Goal: Task Accomplishment & Management: Complete application form

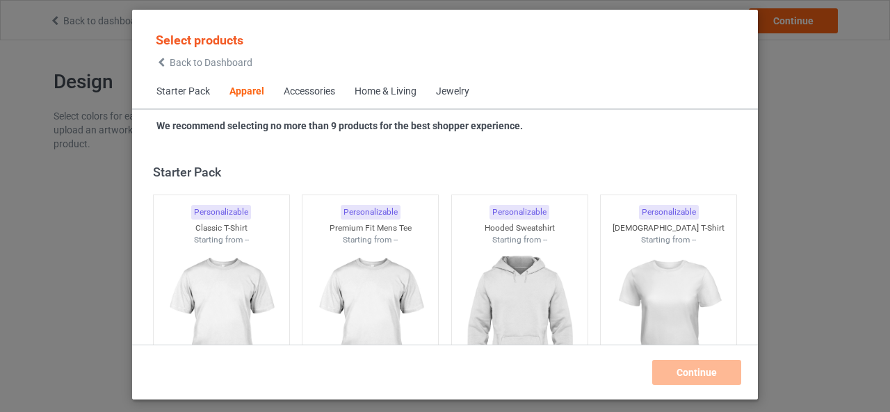
scroll to position [518, 0]
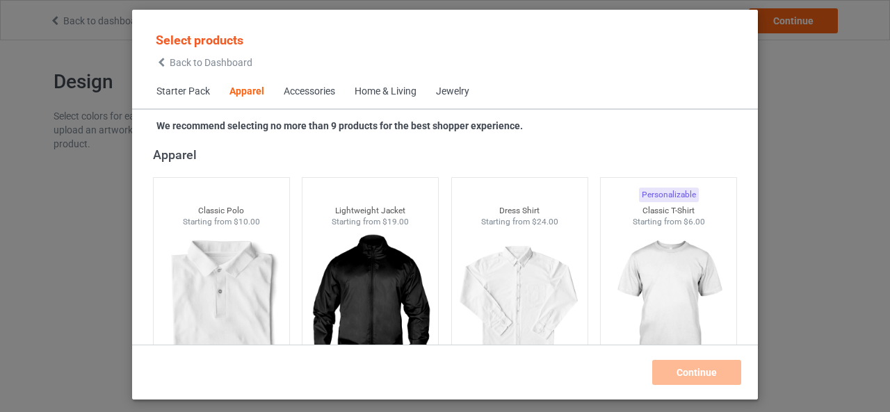
click at [378, 95] on div "Home & Living" at bounding box center [386, 92] width 62 height 14
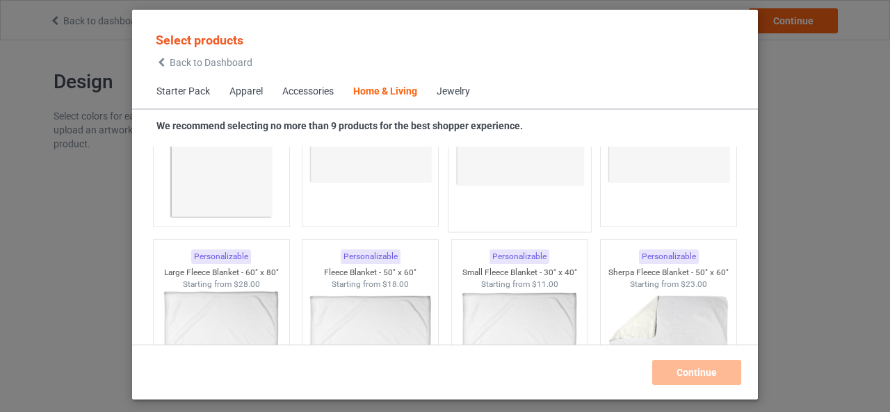
scroll to position [6758, 0]
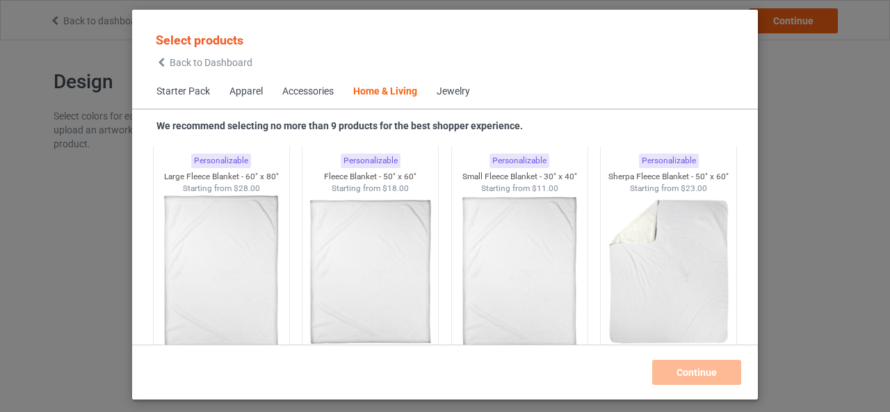
drag, startPoint x: 517, startPoint y: 15, endPoint x: 522, endPoint y: -6, distance: 22.0
click at [522, 0] on html "Back to dashboard Design Pricing Details Continue Design Select colors for each…" at bounding box center [445, 206] width 890 height 412
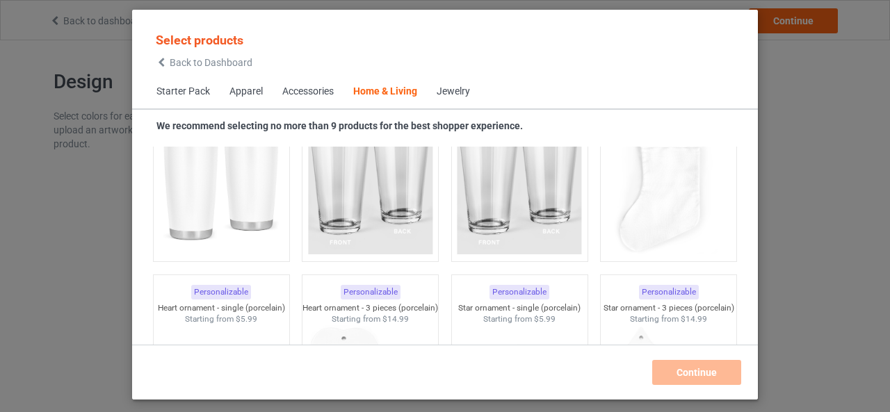
scroll to position [10405, 0]
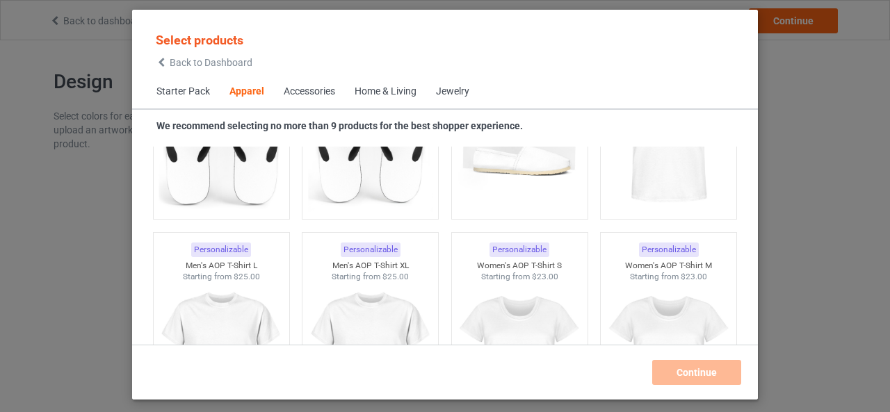
scroll to position [2270, 0]
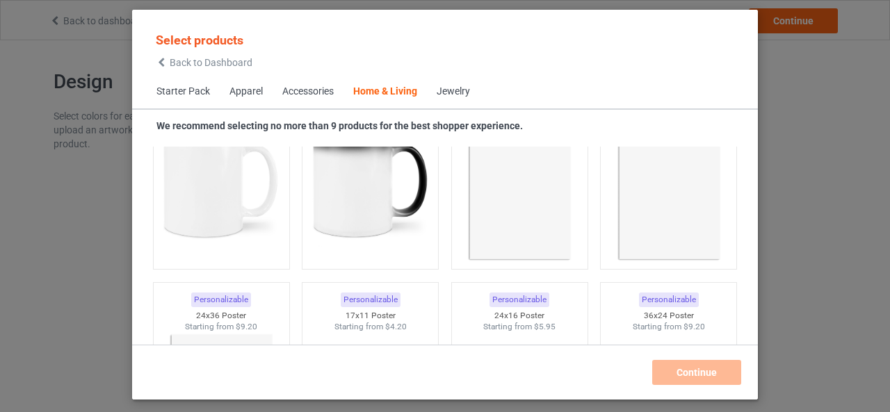
scroll to position [6372, 0]
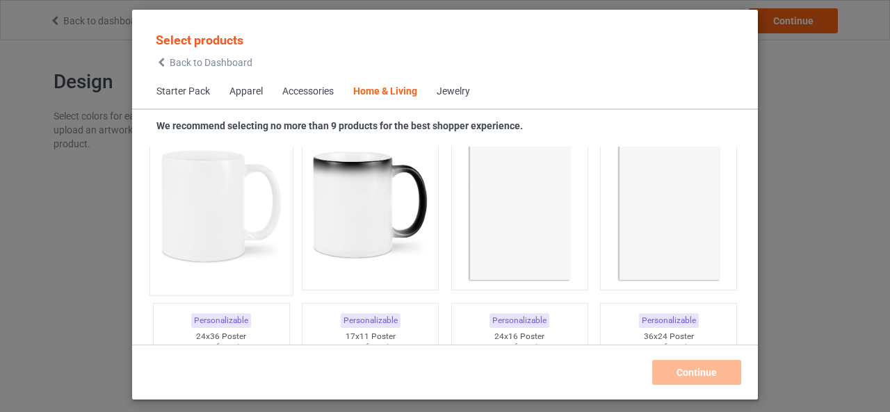
click at [207, 251] on img at bounding box center [221, 205] width 131 height 163
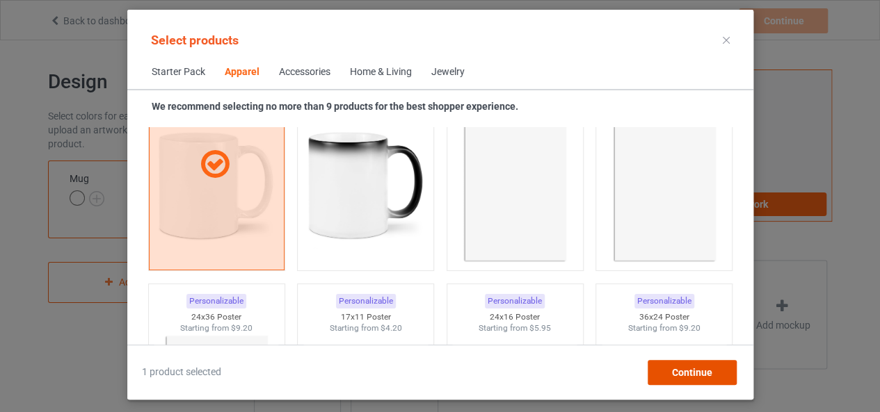
click at [704, 373] on span "Continue" at bounding box center [691, 372] width 40 height 11
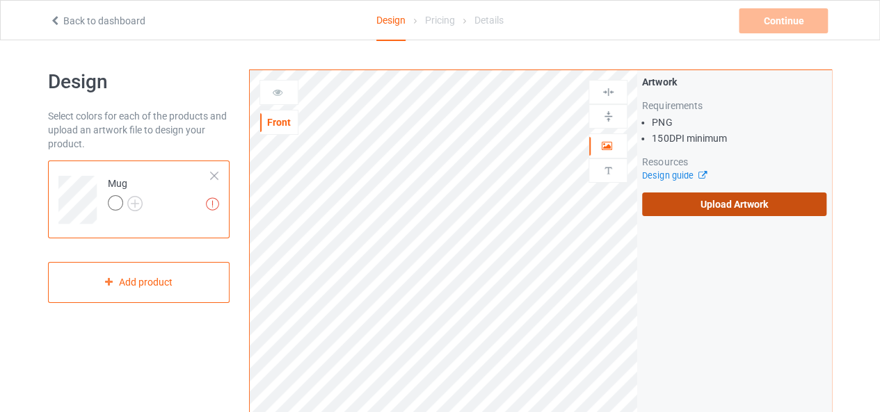
click at [713, 204] on label "Upload Artwork" at bounding box center [734, 205] width 184 height 24
click at [0, 0] on input "Upload Artwork" at bounding box center [0, 0] width 0 height 0
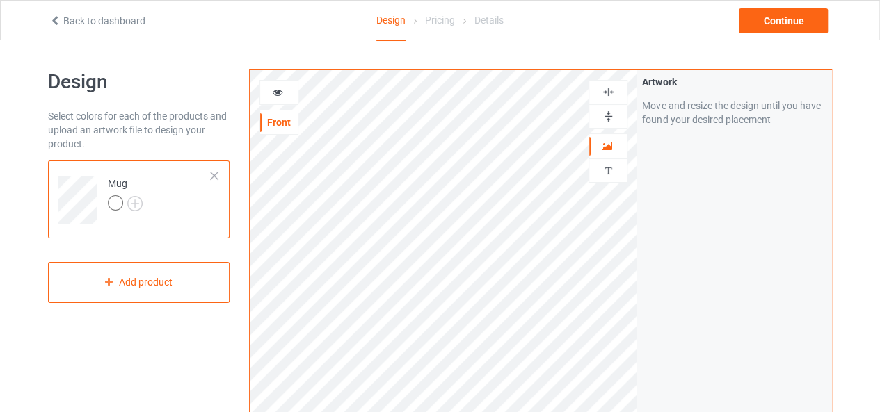
click at [606, 113] on img at bounding box center [607, 116] width 13 height 13
click at [214, 176] on div at bounding box center [214, 176] width 10 height 10
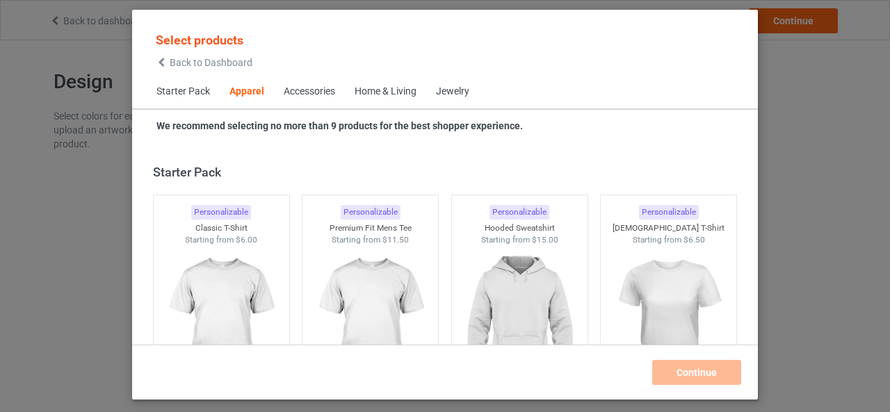
scroll to position [518, 0]
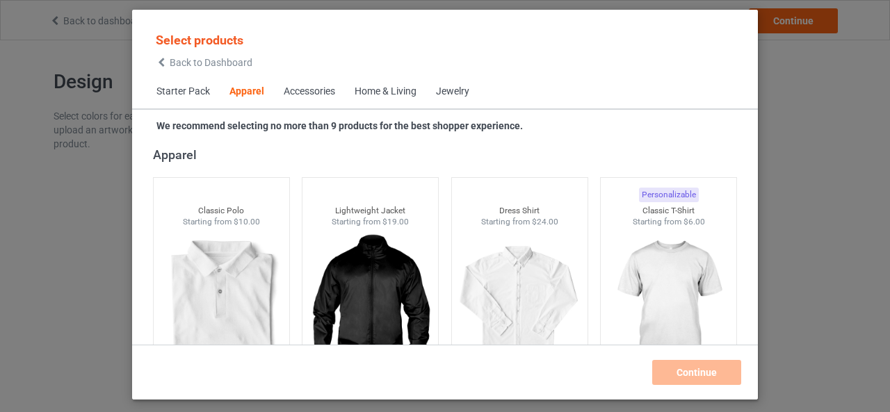
click at [189, 60] on span "Back to Dashboard" at bounding box center [211, 62] width 83 height 11
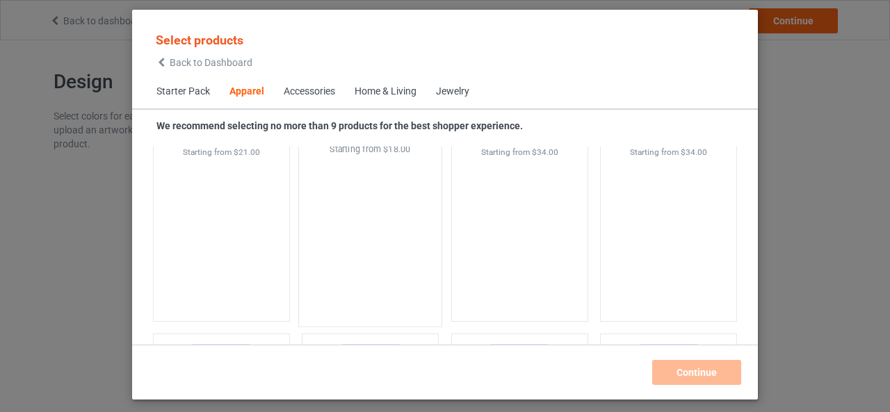
scroll to position [2048, 0]
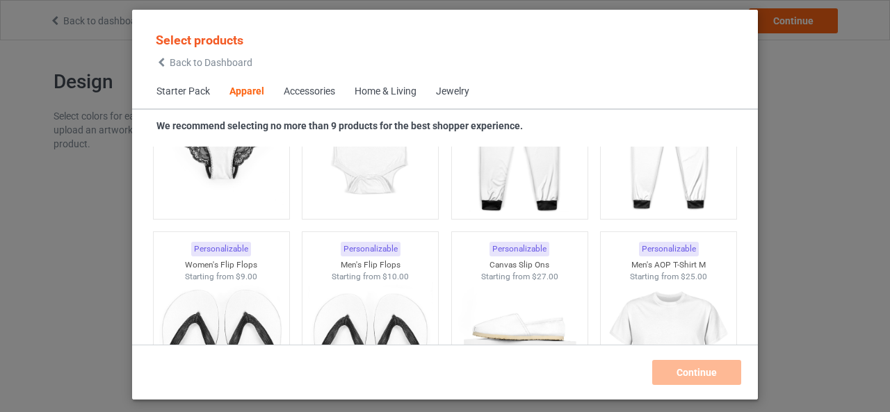
click at [394, 97] on div "Home & Living" at bounding box center [386, 92] width 62 height 14
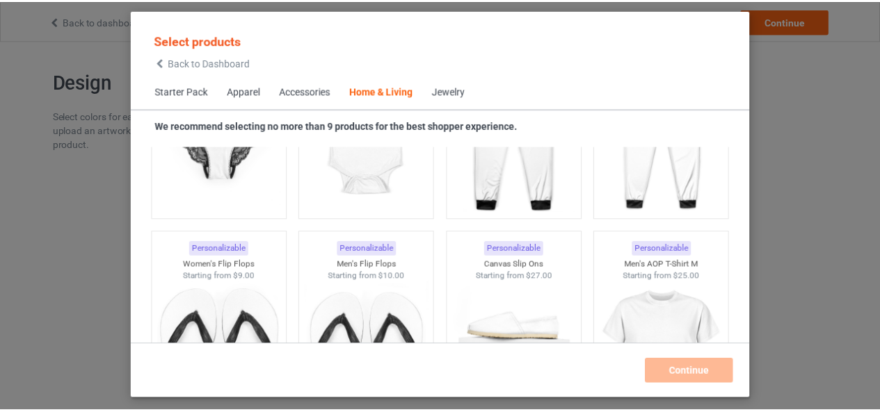
scroll to position [6271, 0]
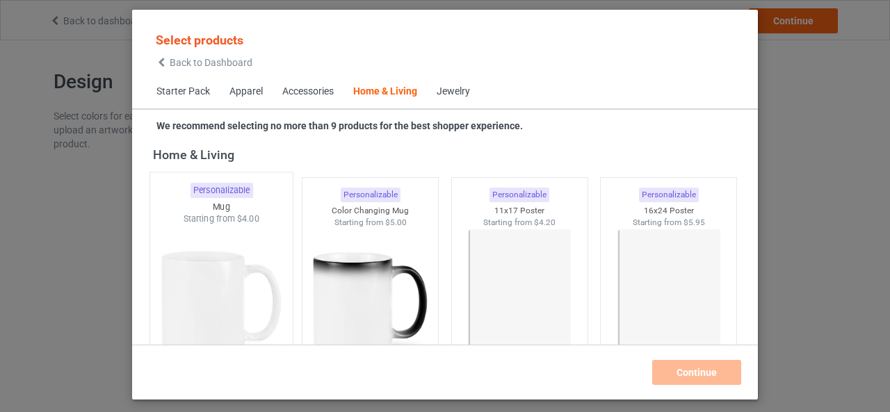
click at [246, 286] on img at bounding box center [221, 306] width 131 height 163
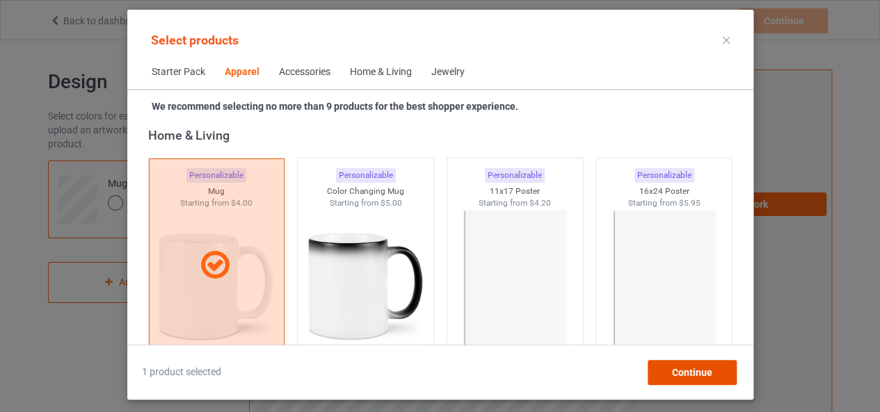
click at [711, 375] on span "Continue" at bounding box center [691, 372] width 40 height 11
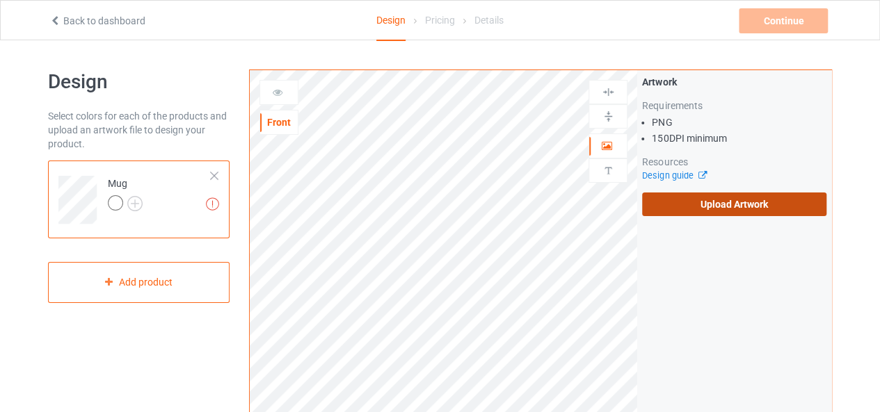
click at [697, 209] on label "Upload Artwork" at bounding box center [734, 205] width 184 height 24
click at [0, 0] on input "Upload Artwork" at bounding box center [0, 0] width 0 height 0
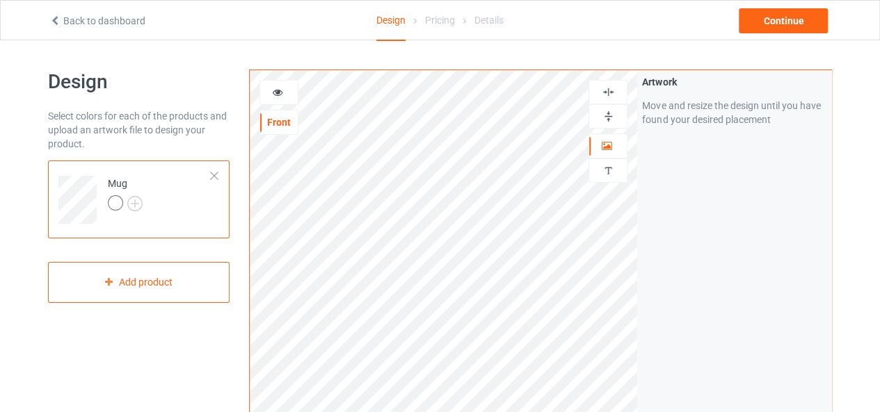
click at [613, 112] on img at bounding box center [607, 116] width 13 height 13
click at [277, 92] on icon at bounding box center [278, 91] width 12 height 10
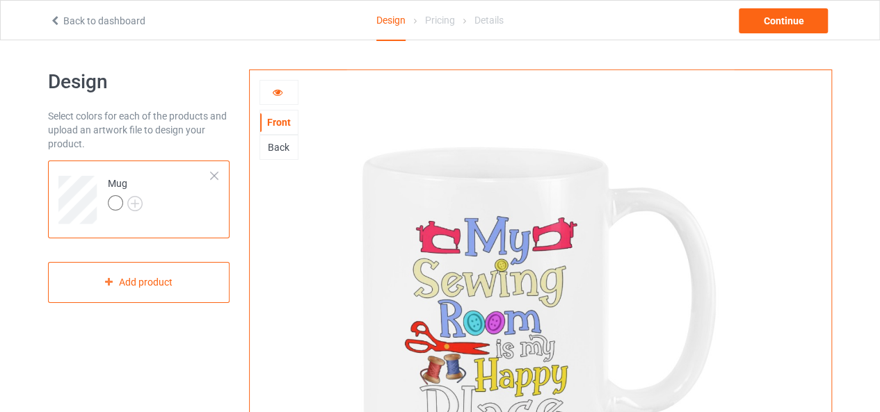
click at [281, 92] on icon at bounding box center [278, 91] width 12 height 10
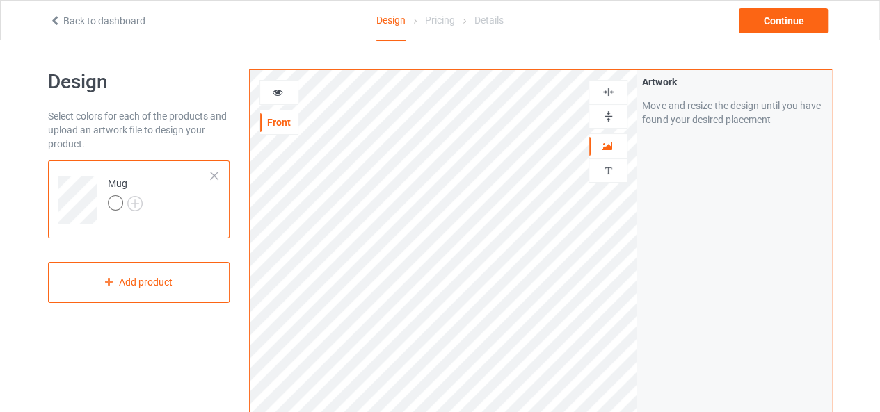
click at [608, 119] on img at bounding box center [607, 116] width 13 height 13
click at [275, 88] on icon at bounding box center [278, 91] width 12 height 10
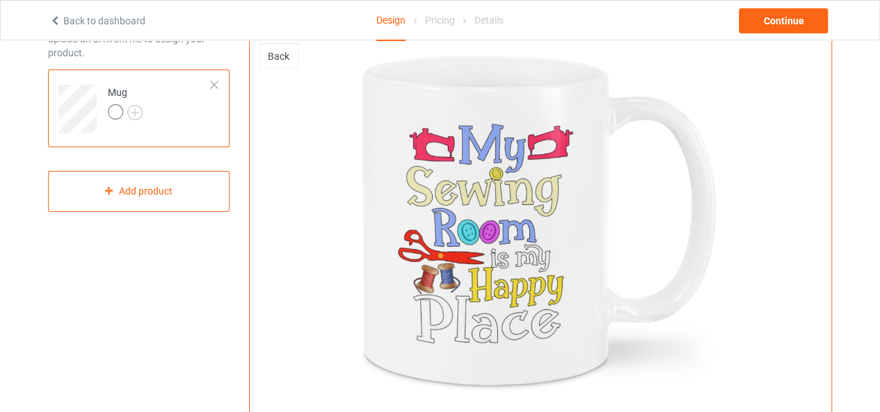
scroll to position [70, 0]
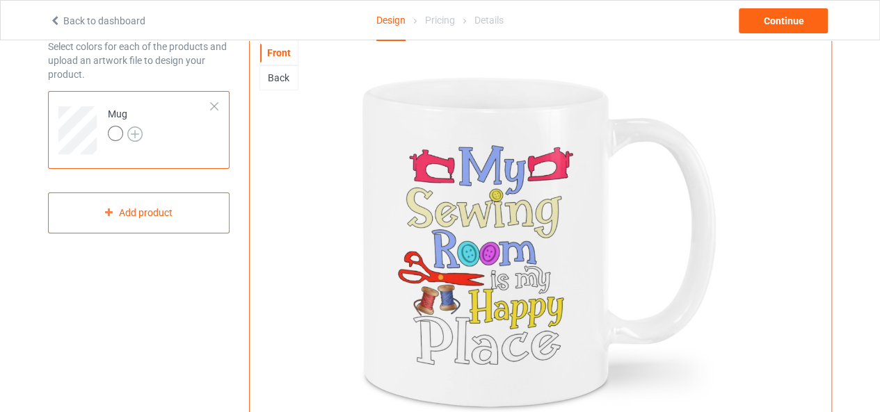
click at [131, 131] on img at bounding box center [134, 134] width 15 height 15
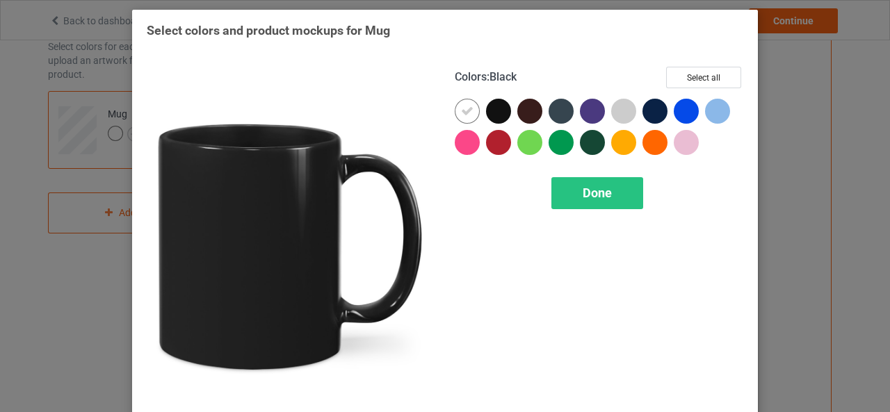
click at [495, 108] on div at bounding box center [498, 111] width 25 height 25
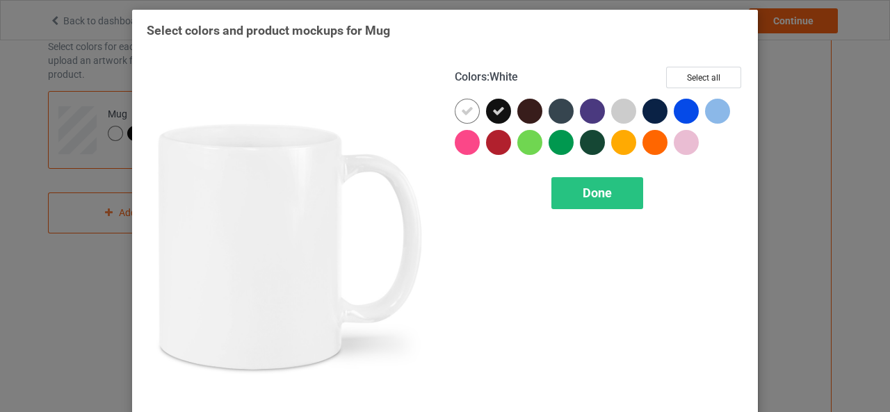
click at [463, 111] on icon at bounding box center [467, 111] width 13 height 13
click at [462, 112] on div at bounding box center [467, 111] width 25 height 25
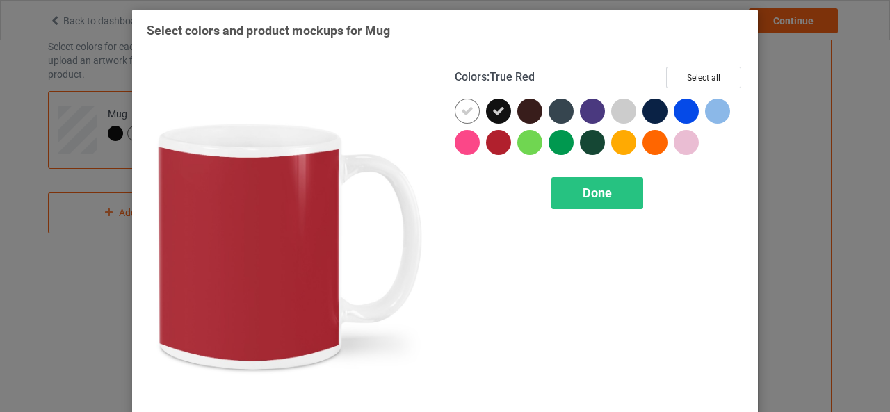
click at [592, 193] on span "Done" at bounding box center [597, 193] width 29 height 15
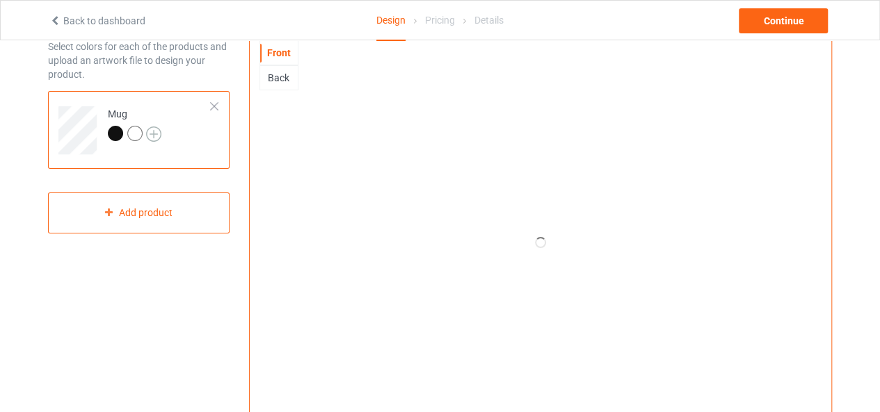
click at [158, 132] on img at bounding box center [153, 134] width 15 height 15
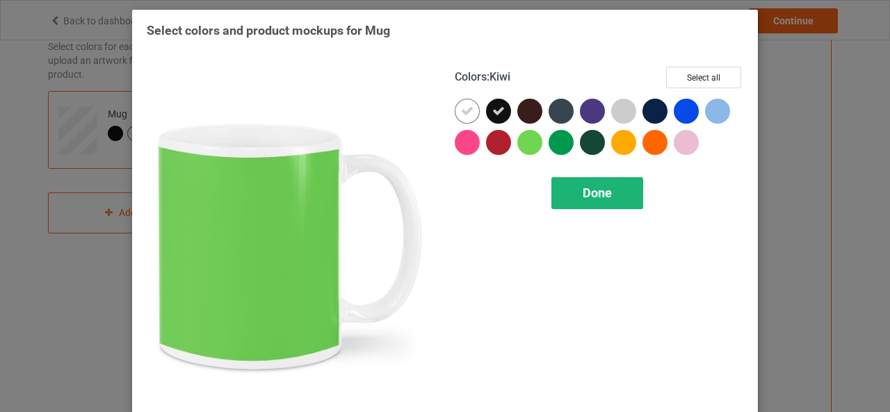
click at [604, 201] on div "Done" at bounding box center [597, 193] width 92 height 32
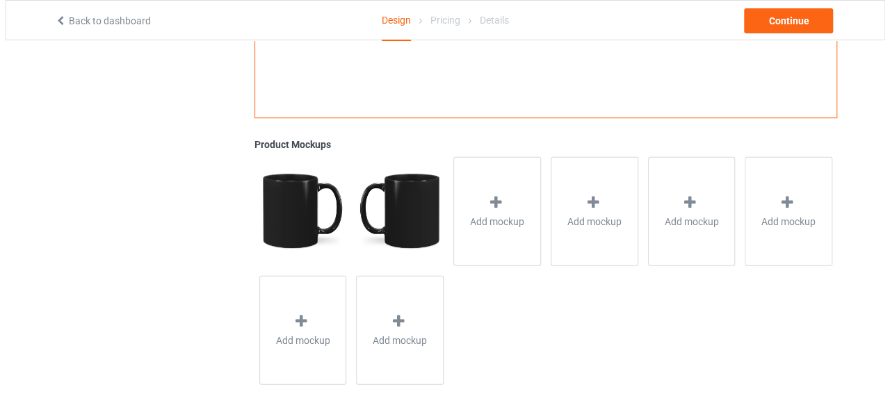
scroll to position [452, 0]
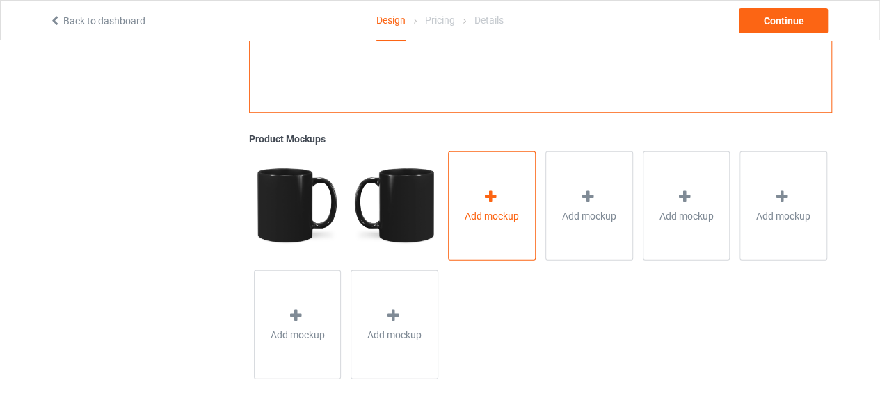
click at [496, 197] on icon at bounding box center [490, 196] width 17 height 15
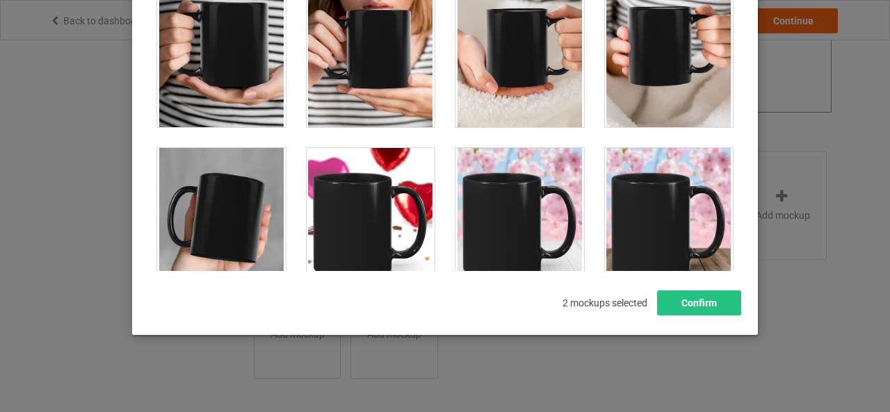
scroll to position [4217, 0]
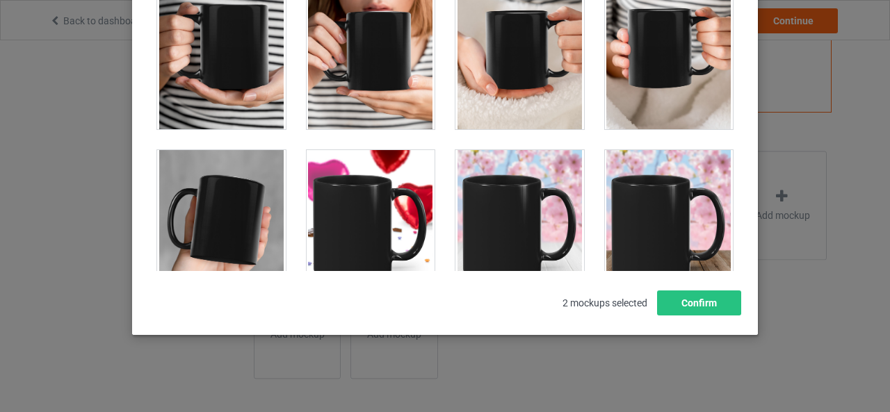
click at [241, 220] on div at bounding box center [221, 228] width 129 height 156
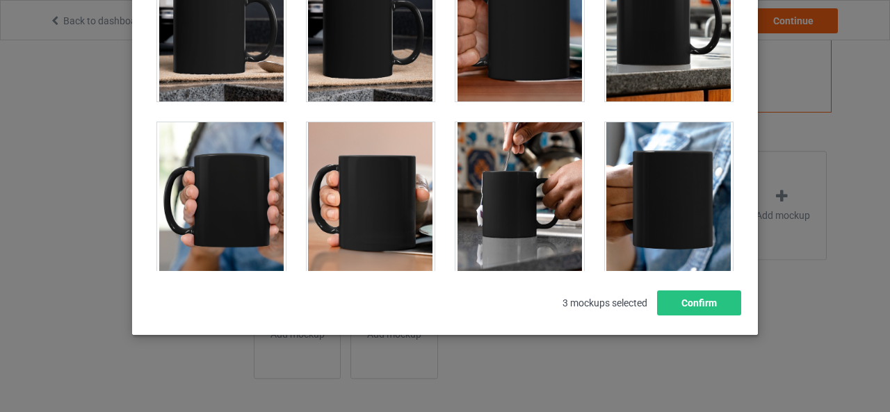
scroll to position [2409, 0]
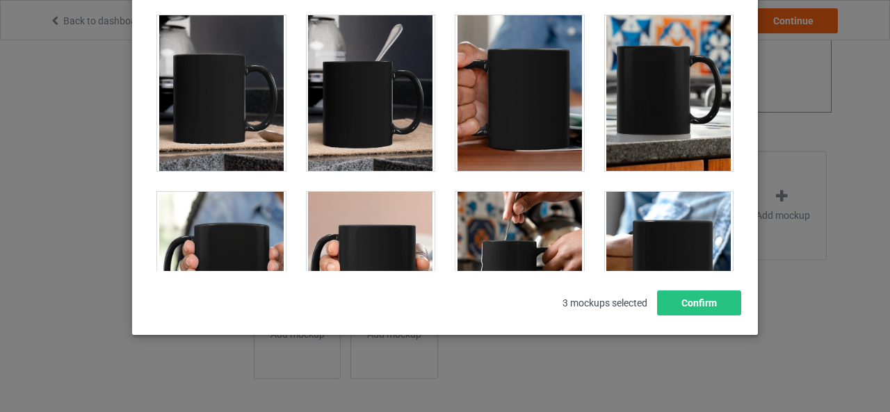
click at [202, 124] on div at bounding box center [221, 93] width 129 height 156
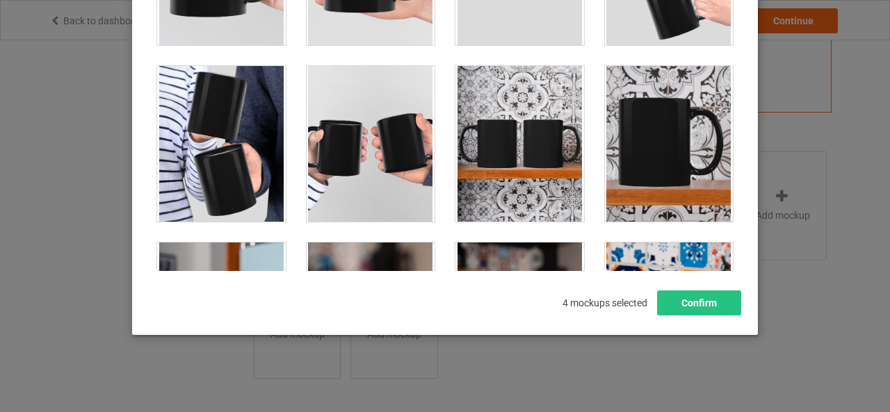
scroll to position [1992, 0]
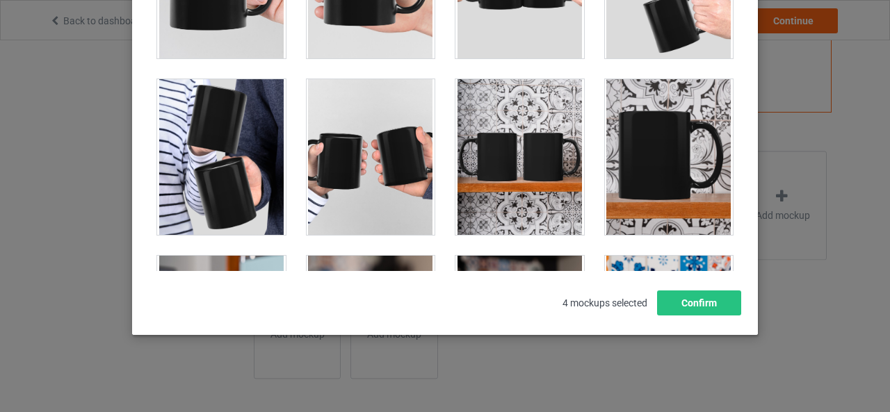
click at [353, 157] on div at bounding box center [371, 157] width 129 height 156
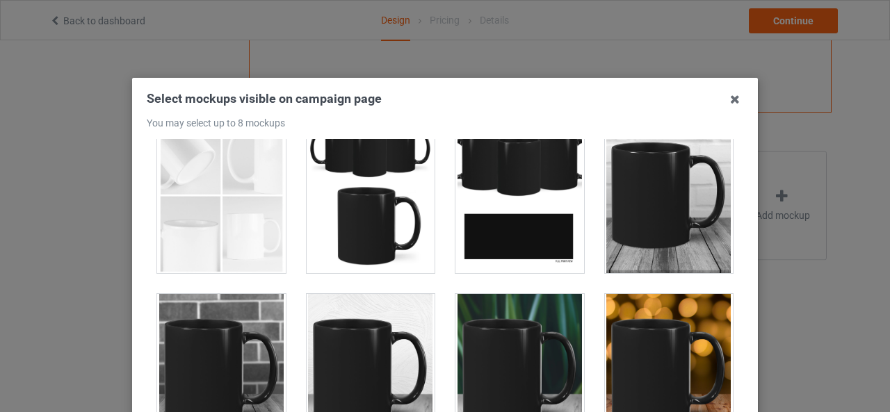
scroll to position [278, 0]
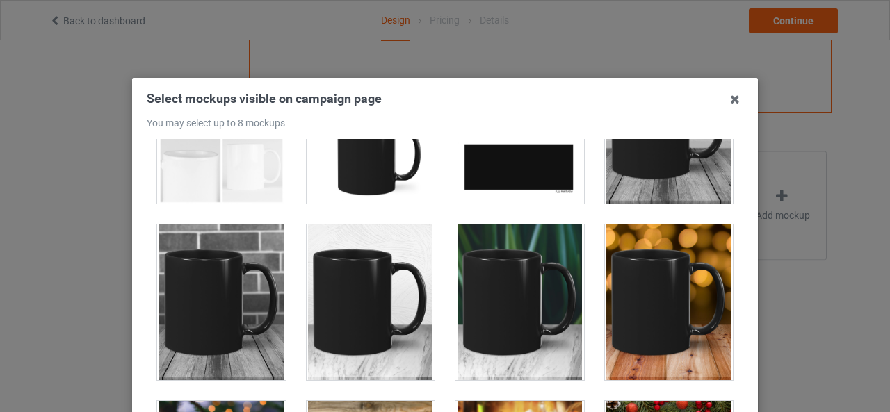
click at [236, 282] on div at bounding box center [221, 303] width 129 height 156
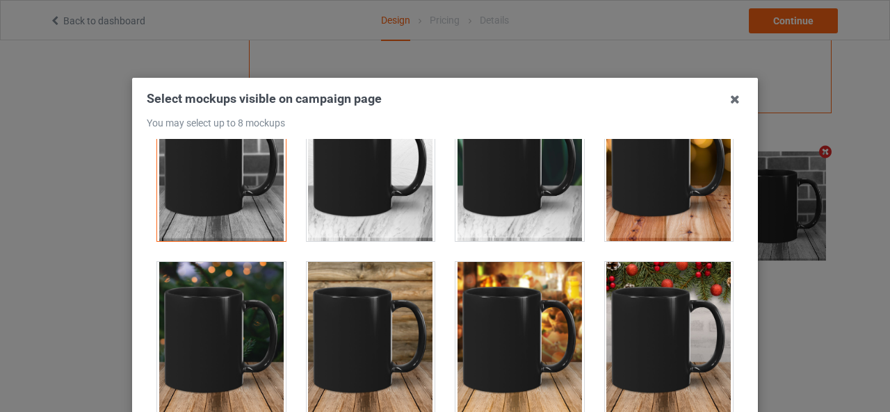
scroll to position [487, 0]
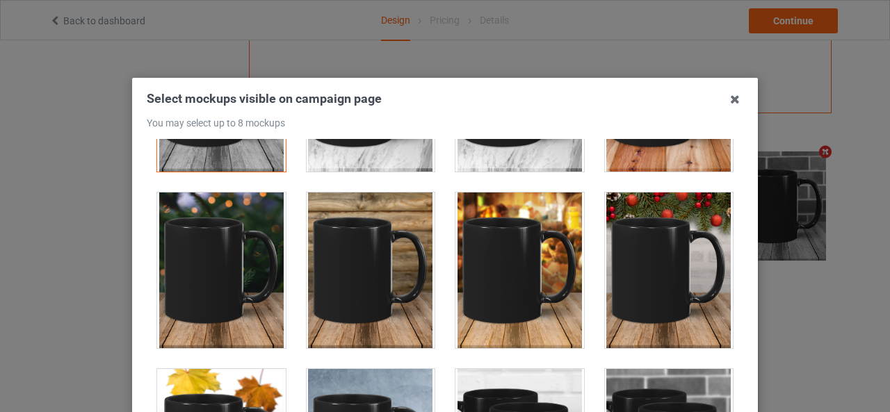
click at [391, 280] on div at bounding box center [371, 271] width 129 height 156
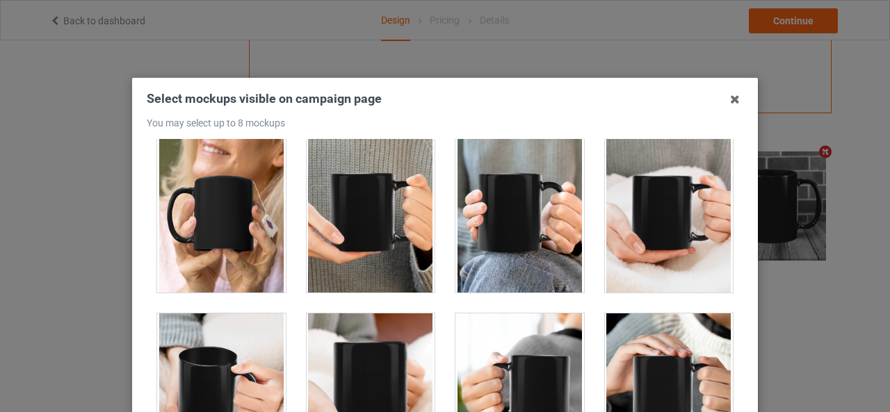
scroll to position [3199, 0]
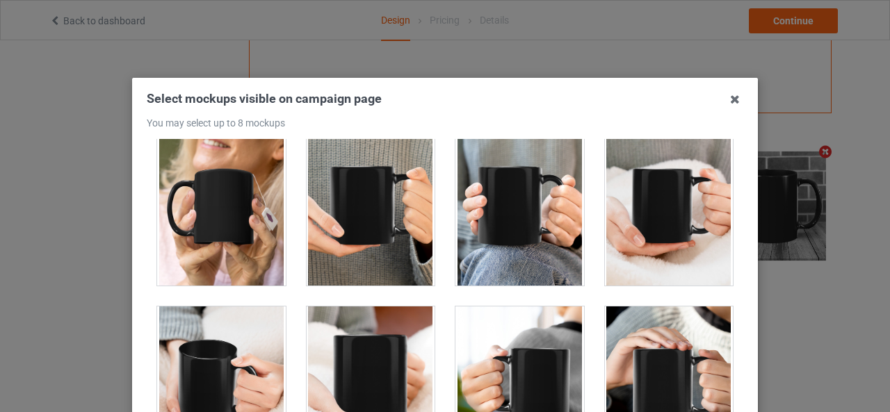
click at [207, 210] on div at bounding box center [221, 208] width 129 height 156
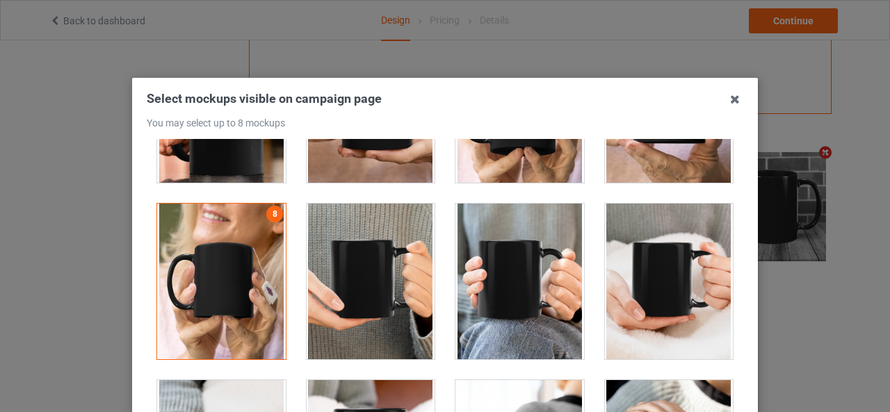
scroll to position [2990, 0]
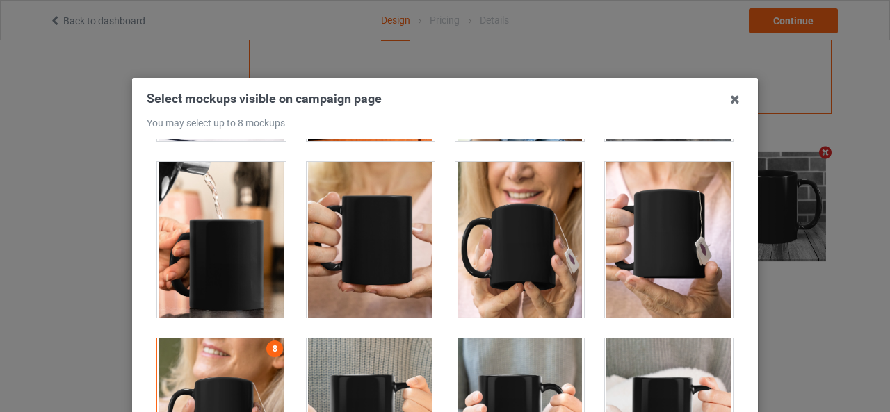
click at [350, 247] on div at bounding box center [371, 240] width 129 height 156
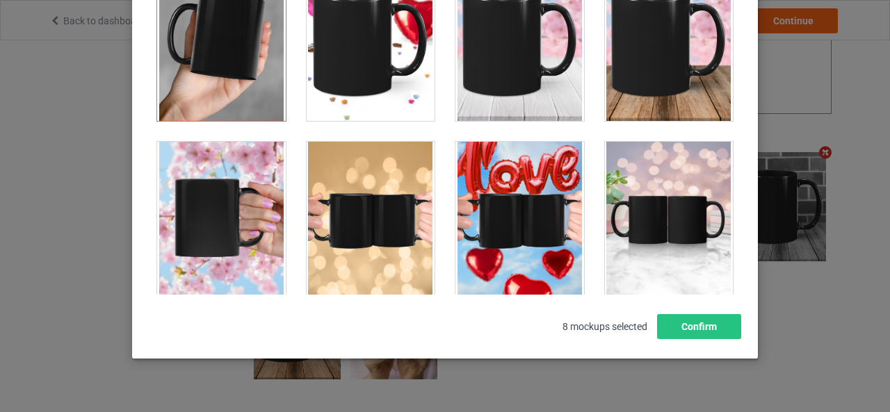
scroll to position [241, 0]
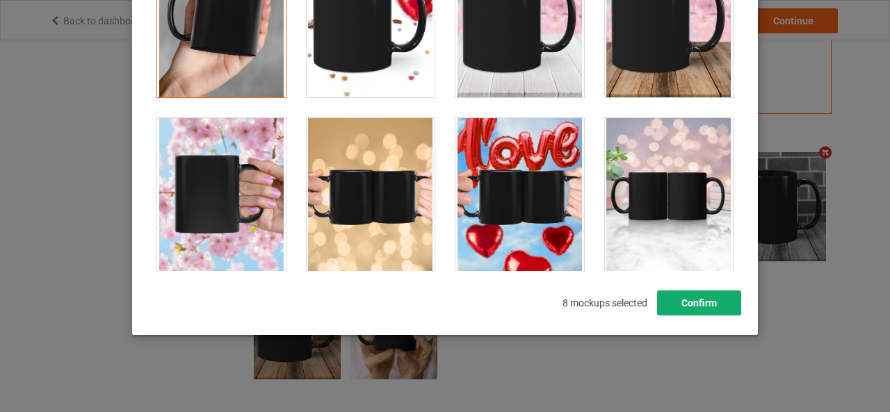
click at [705, 302] on button "Confirm" at bounding box center [699, 303] width 84 height 25
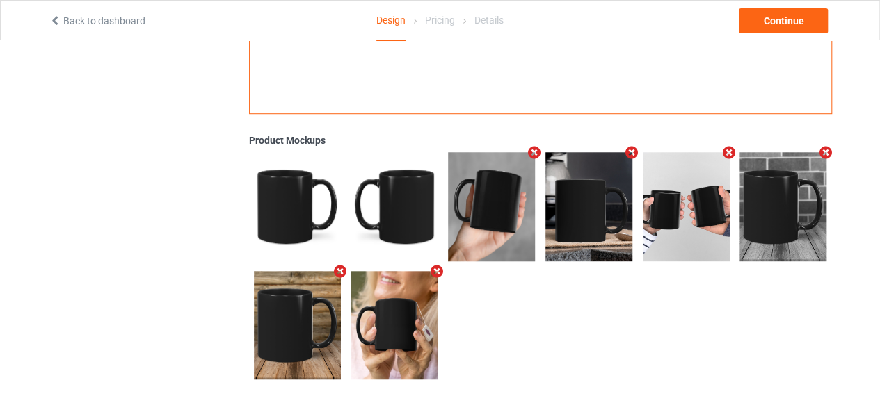
click at [729, 148] on icon "Remove mockup" at bounding box center [728, 152] width 17 height 15
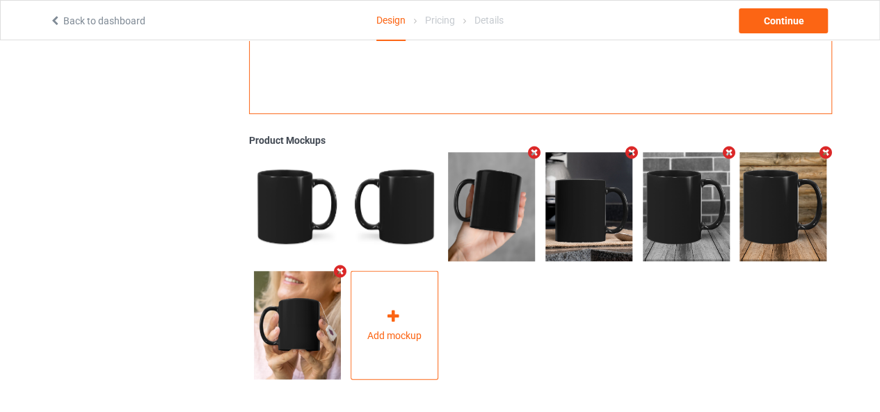
click at [388, 334] on span "Add mockup" at bounding box center [394, 335] width 54 height 14
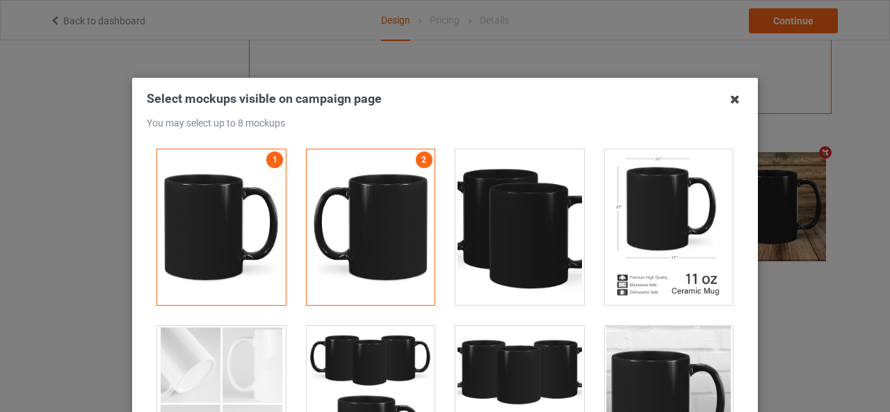
click at [730, 102] on icon at bounding box center [735, 99] width 22 height 22
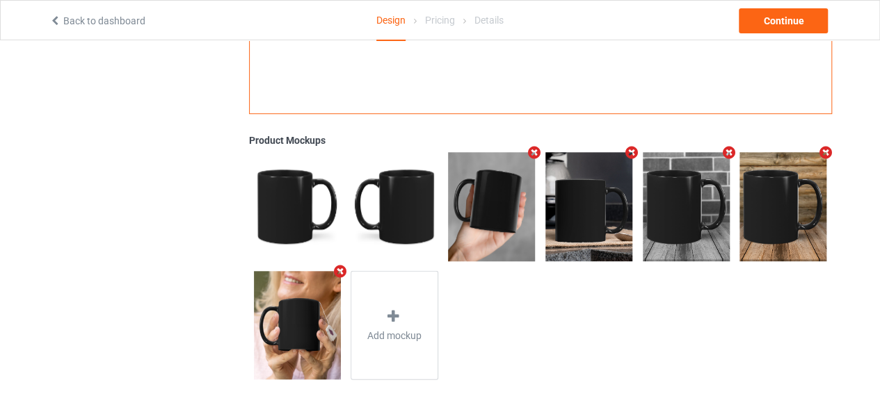
click at [337, 269] on icon "Remove mockup" at bounding box center [339, 271] width 17 height 15
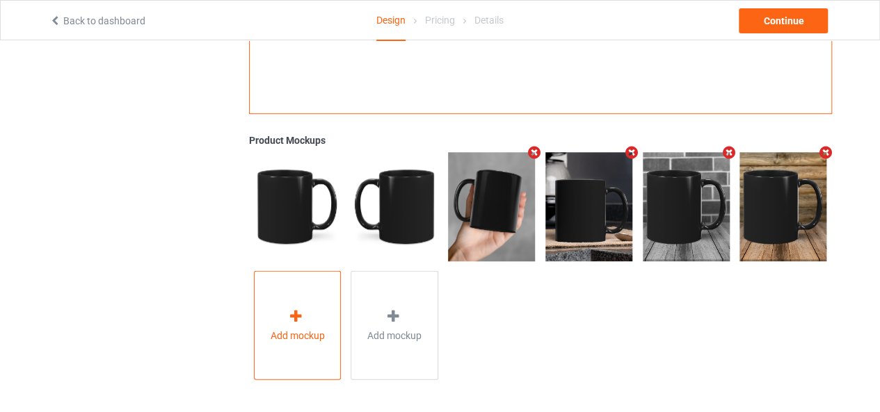
click at [287, 316] on icon at bounding box center [295, 316] width 17 height 15
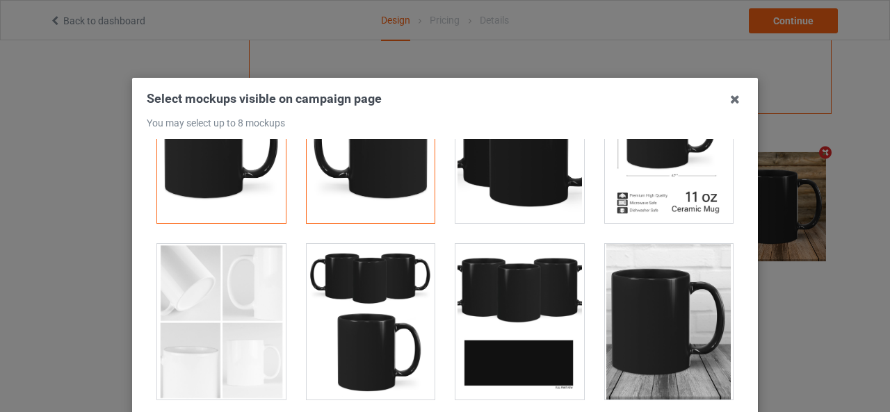
scroll to position [0, 0]
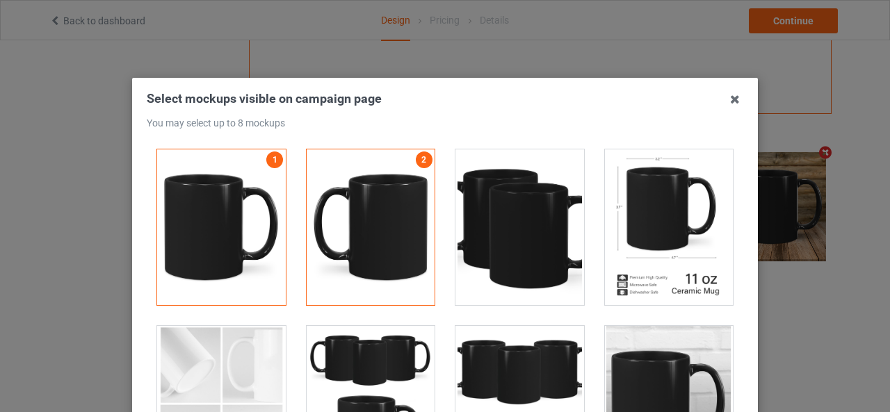
click at [243, 230] on div at bounding box center [221, 227] width 129 height 156
click at [349, 220] on div at bounding box center [371, 227] width 129 height 156
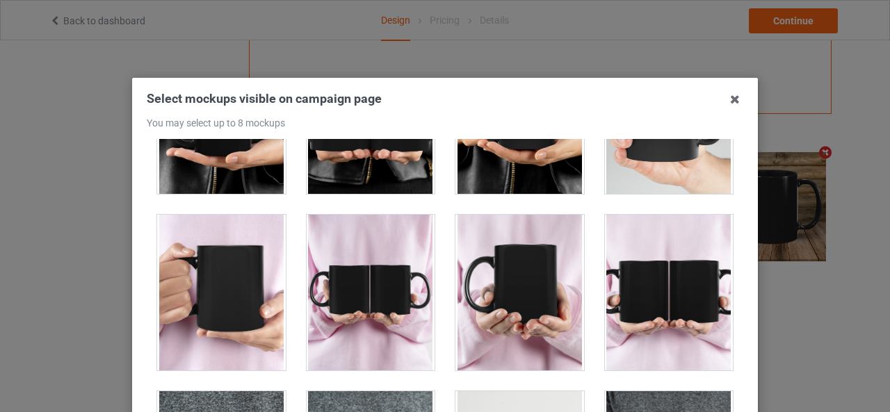
scroll to position [1460, 0]
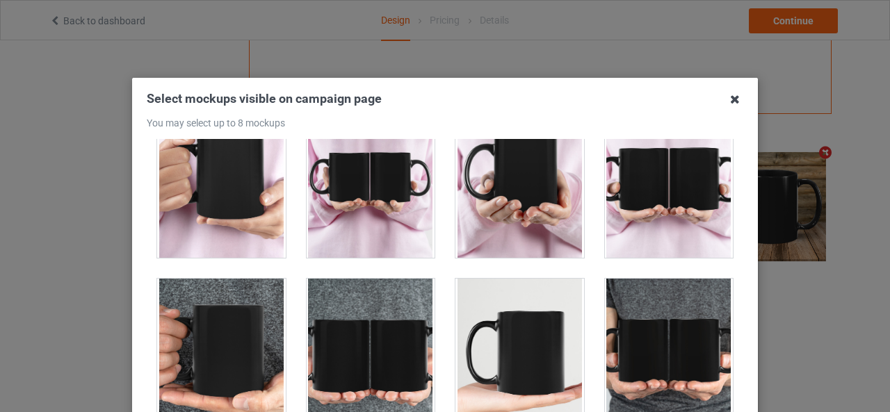
click at [734, 93] on icon at bounding box center [735, 99] width 22 height 22
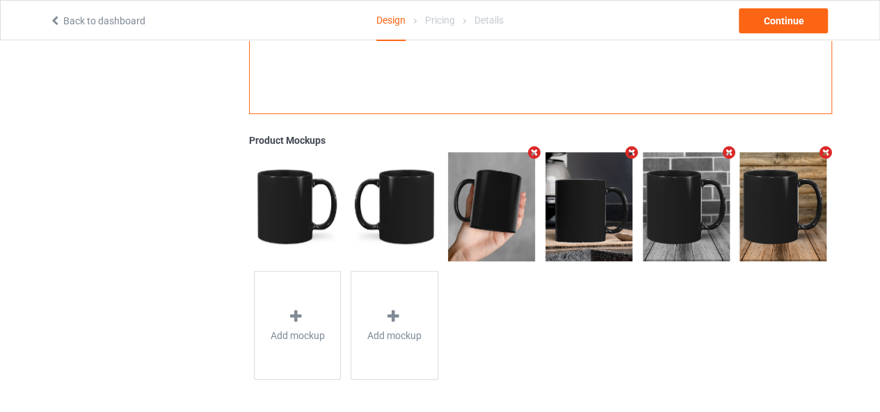
click at [535, 147] on icon "Remove mockup" at bounding box center [534, 152] width 17 height 15
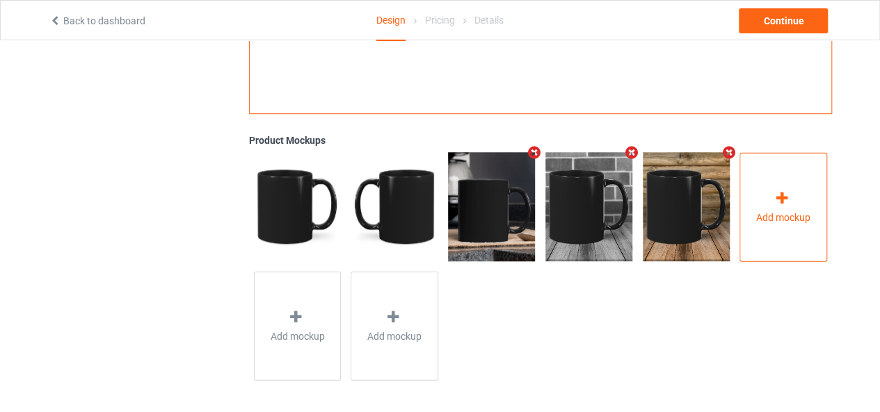
click at [798, 190] on div "Add mockup" at bounding box center [783, 206] width 88 height 109
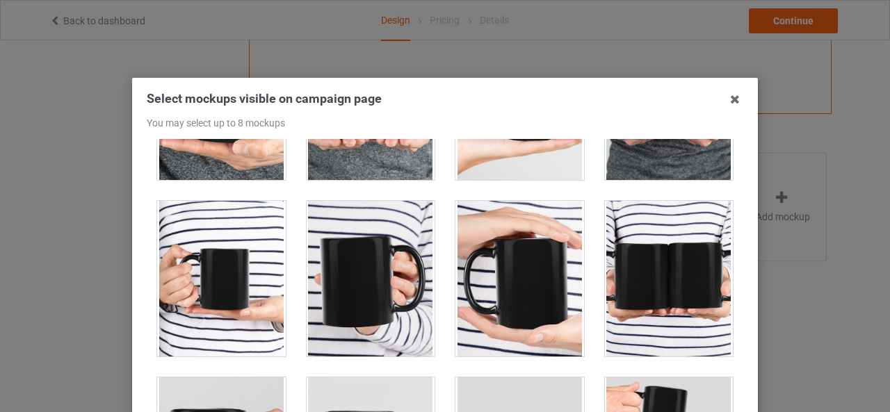
scroll to position [1738, 0]
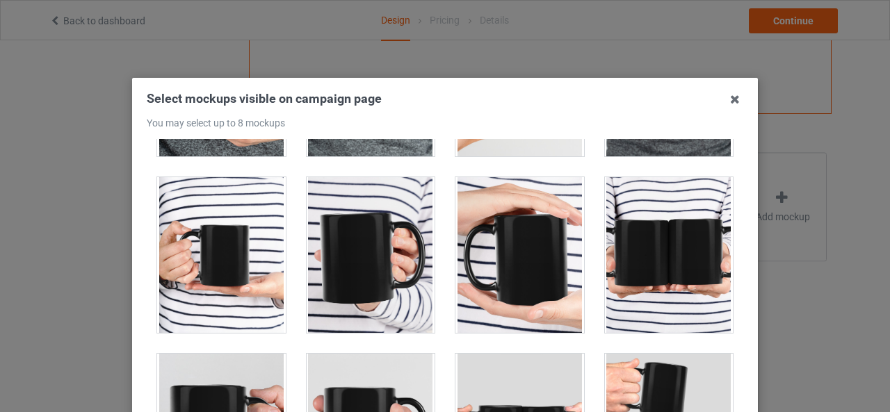
click at [375, 241] on div at bounding box center [371, 255] width 129 height 156
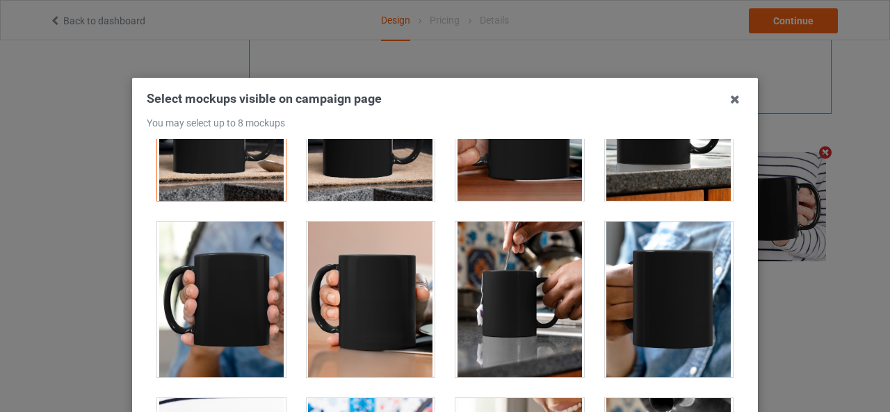
scroll to position [2642, 0]
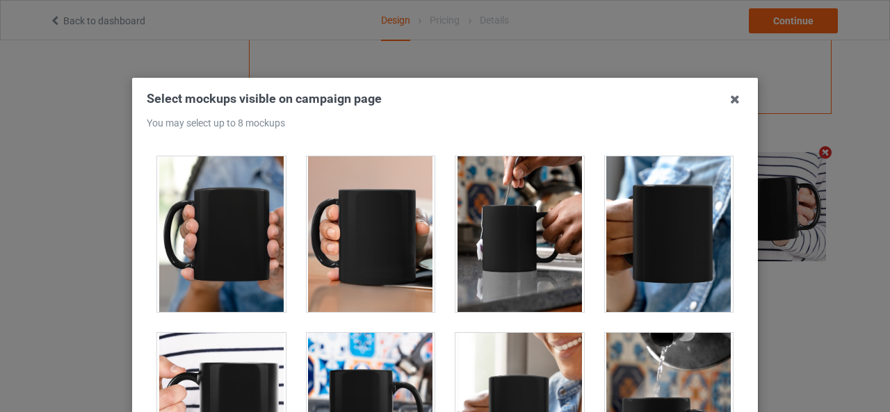
click at [481, 232] on div at bounding box center [519, 234] width 129 height 156
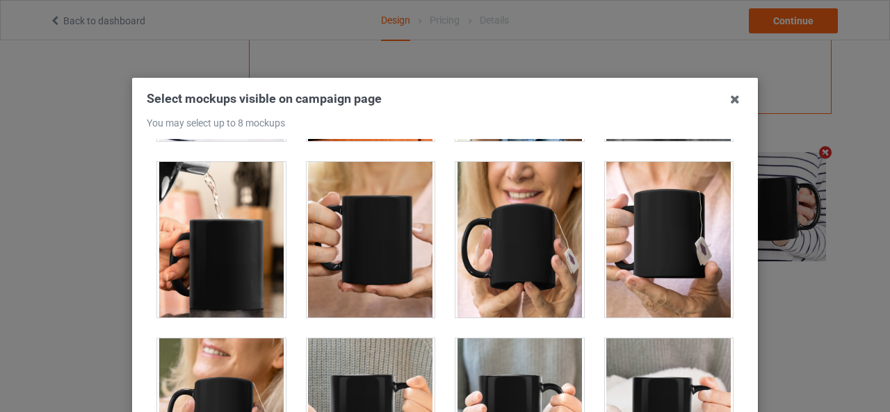
scroll to position [3129, 0]
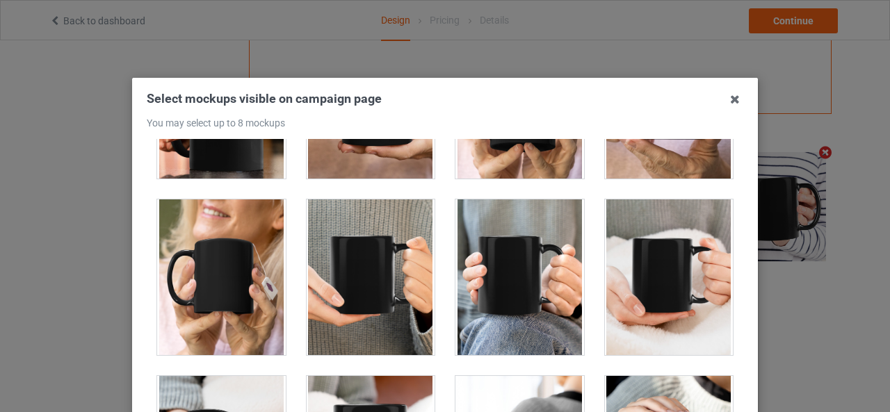
click at [362, 256] on div at bounding box center [371, 278] width 129 height 156
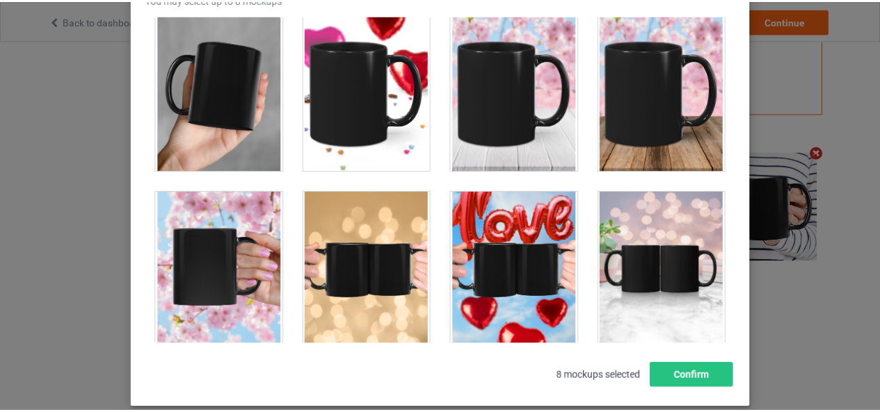
scroll to position [197, 0]
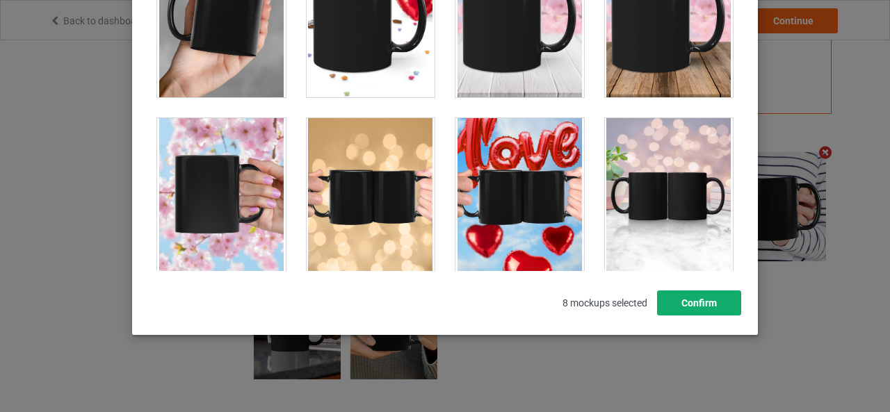
click at [695, 301] on button "Confirm" at bounding box center [699, 303] width 84 height 25
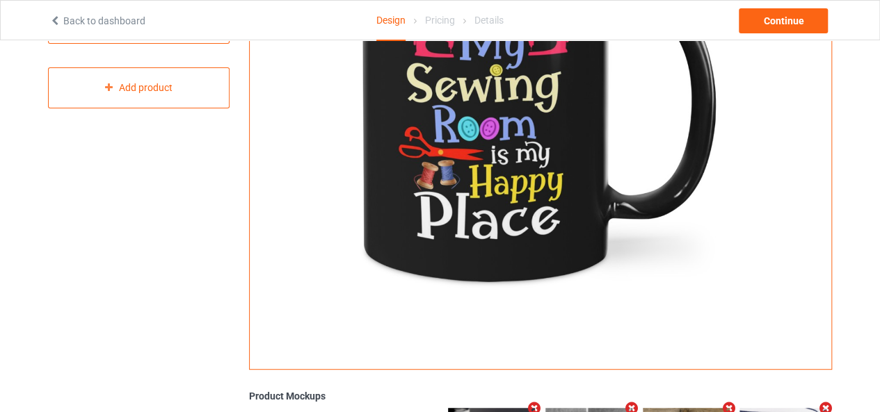
scroll to position [172, 0]
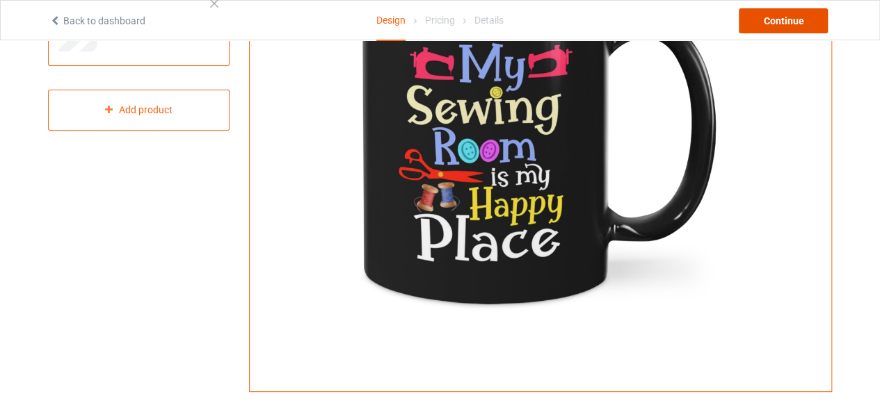
click at [789, 20] on div "Continue" at bounding box center [782, 20] width 89 height 25
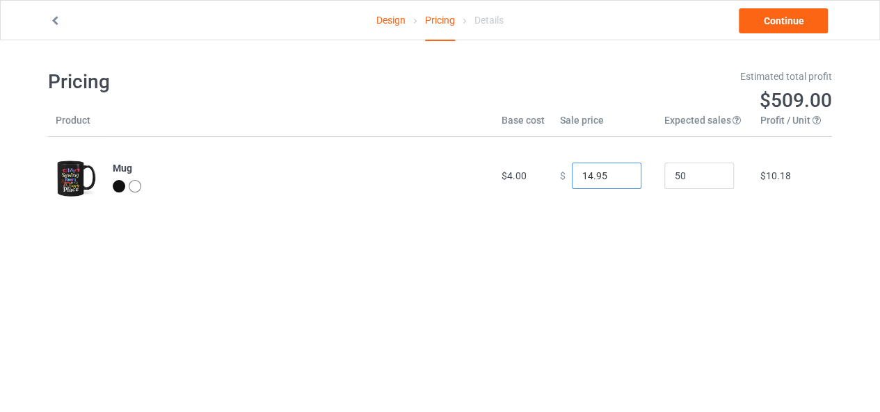
drag, startPoint x: 591, startPoint y: 175, endPoint x: 576, endPoint y: 174, distance: 14.7
click at [576, 174] on input "14.95" at bounding box center [607, 176] width 70 height 26
click at [616, 172] on input "15.95" at bounding box center [607, 176] width 70 height 26
click at [617, 170] on input "16.95" at bounding box center [607, 176] width 70 height 26
click at [617, 170] on input "17.95" at bounding box center [607, 176] width 70 height 26
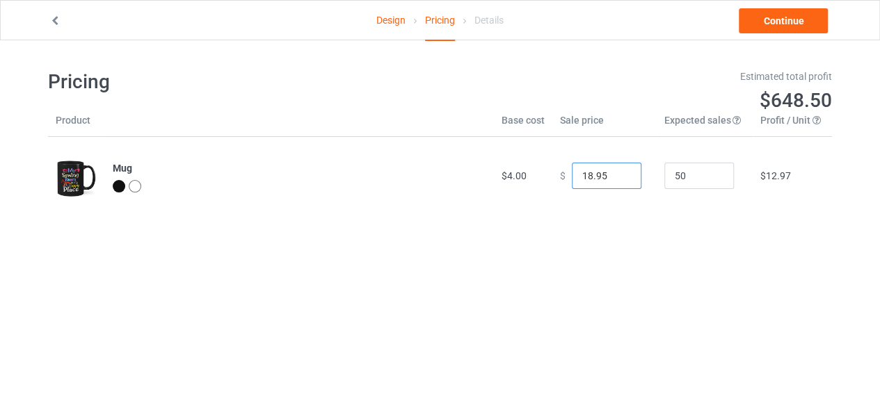
type input "18.95"
click at [617, 170] on input "18.95" at bounding box center [607, 176] width 70 height 26
click at [769, 14] on link "Continue" at bounding box center [782, 20] width 89 height 25
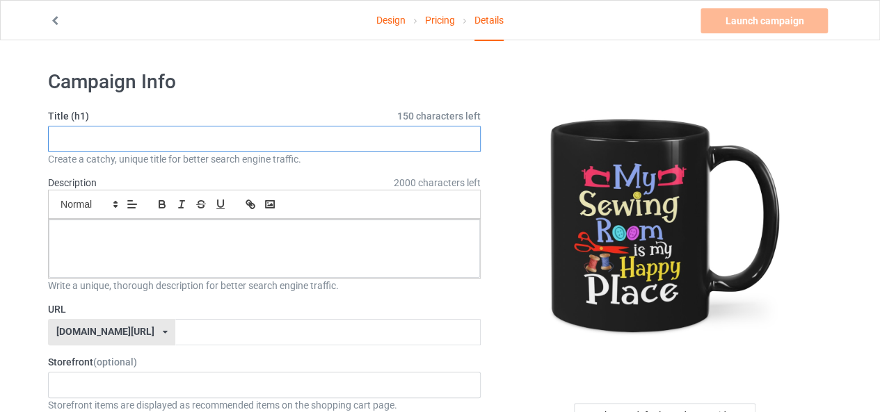
click at [146, 140] on input "text" at bounding box center [264, 139] width 433 height 26
drag, startPoint x: 117, startPoint y: 140, endPoint x: 102, endPoint y: 141, distance: 15.3
click at [102, 141] on input "Beautiful sweing for" at bounding box center [264, 139] width 433 height 26
click at [147, 138] on input "Beautiful sewing for" at bounding box center [264, 139] width 433 height 26
click at [133, 138] on input "Beautiful sewing for sewing lovers" at bounding box center [264, 139] width 433 height 26
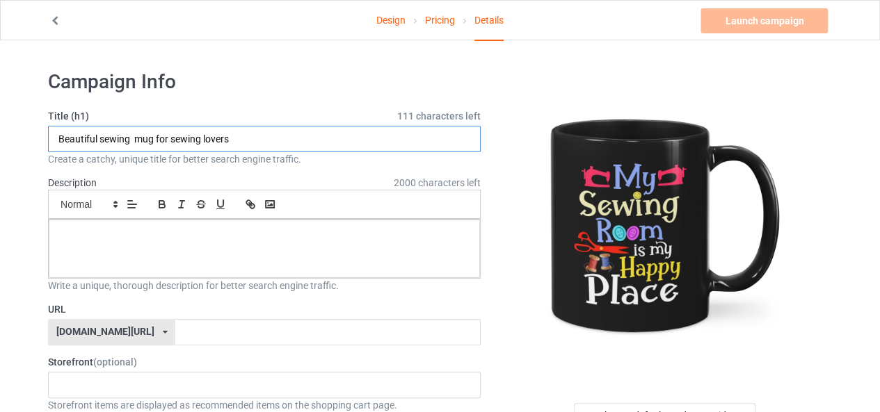
click at [232, 138] on input "Beautiful sewing mug for sewing lovers" at bounding box center [264, 139] width 433 height 26
drag, startPoint x: 56, startPoint y: 137, endPoint x: 246, endPoint y: 139, distance: 190.5
click at [246, 139] on input "Beautiful sewing mug for sewing lovers." at bounding box center [264, 139] width 433 height 26
type input "Beautiful sewing mug for sewing lovers."
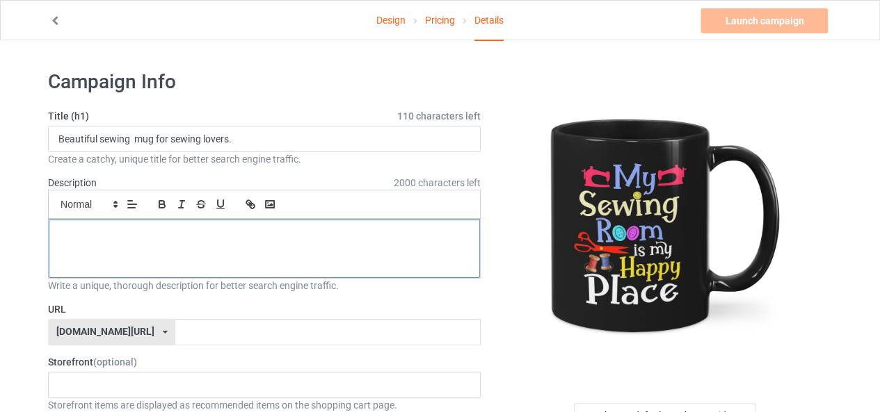
click at [81, 232] on p at bounding box center [264, 235] width 409 height 13
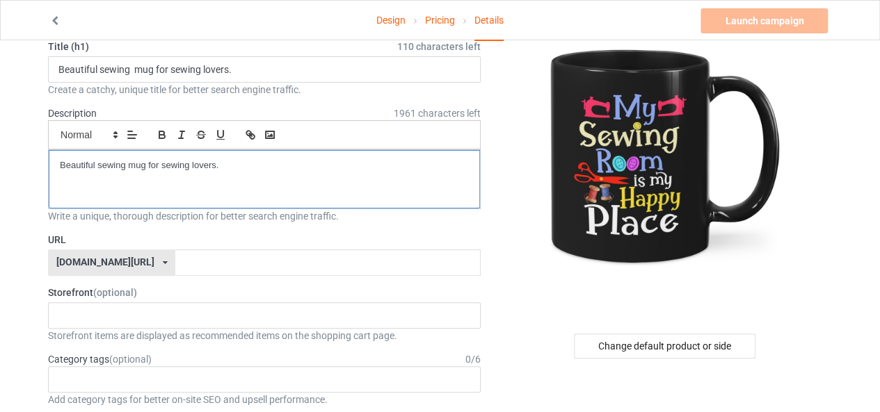
scroll to position [139, 0]
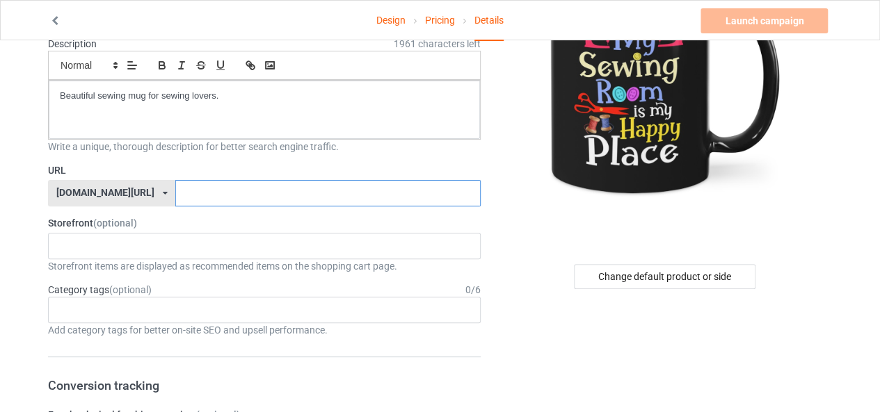
click at [175, 190] on input "text" at bounding box center [327, 193] width 305 height 26
type input "U"
type input "u"
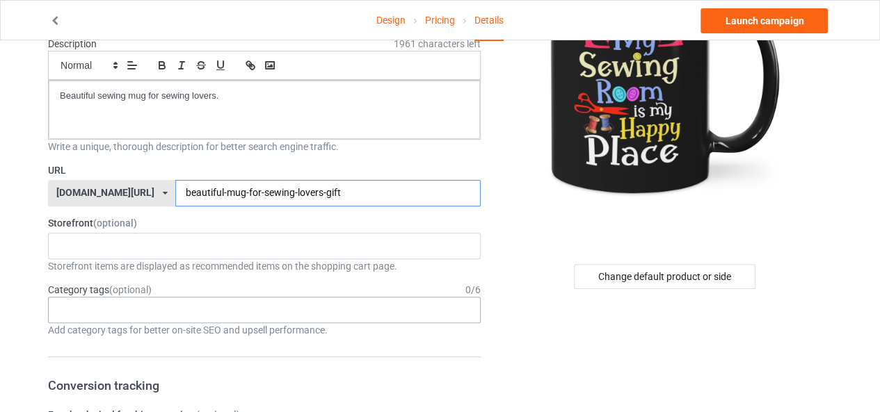
type input "beautiful-mug-for-sewing-lovers-gift"
click at [144, 311] on div "Age > [DEMOGRAPHIC_DATA] > 1 Age > [DEMOGRAPHIC_DATA] Months > 1 Month Age > [D…" at bounding box center [264, 310] width 433 height 26
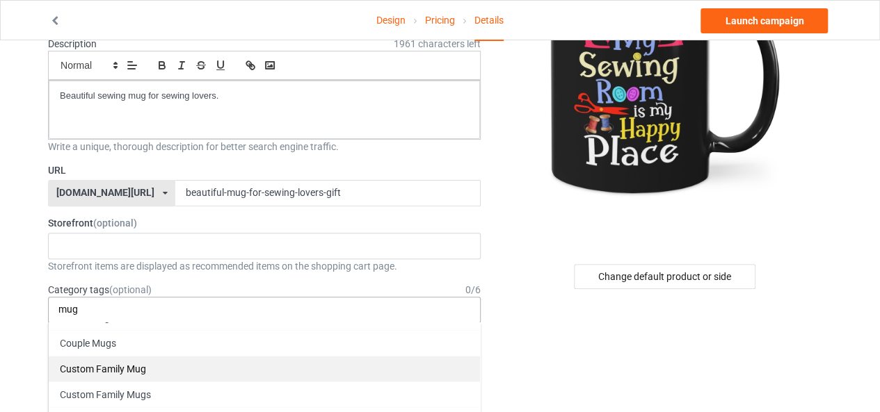
scroll to position [0, 0]
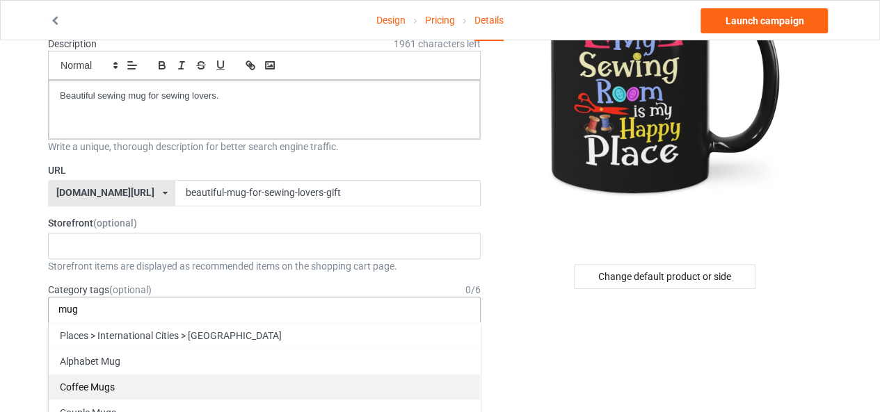
type input "mug"
click at [117, 385] on div "Coffee Mugs" at bounding box center [264, 387] width 431 height 26
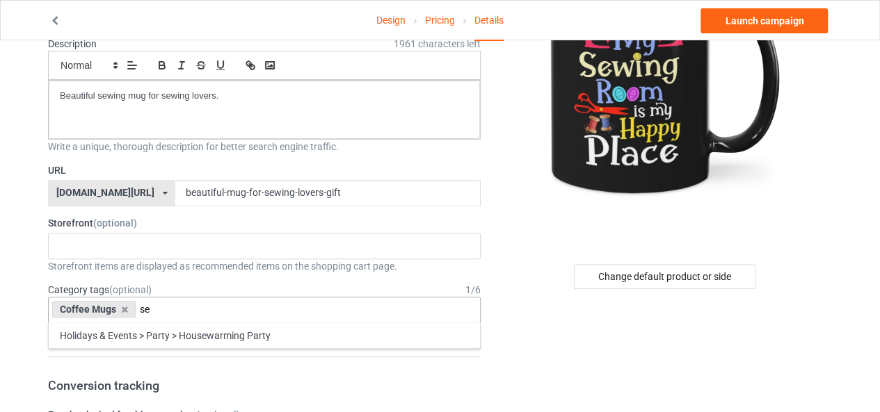
type input "s"
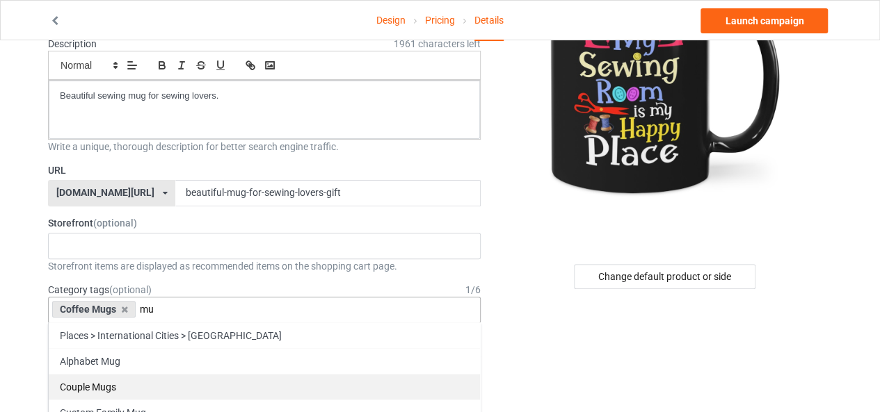
type input "m"
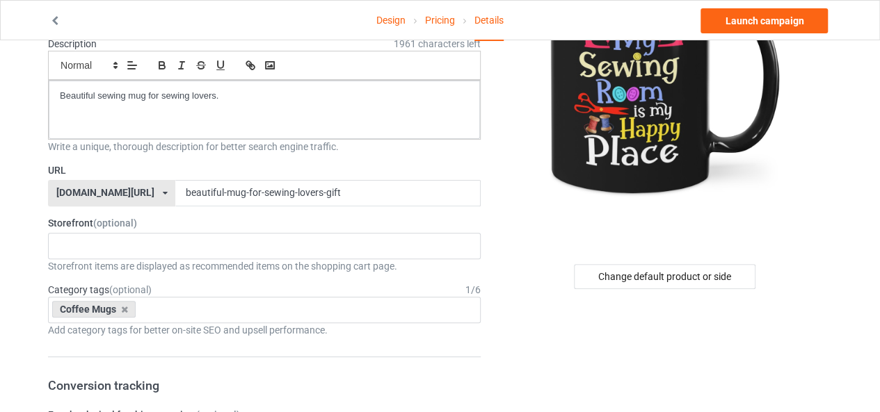
click at [761, 19] on link "Launch campaign" at bounding box center [763, 20] width 127 height 25
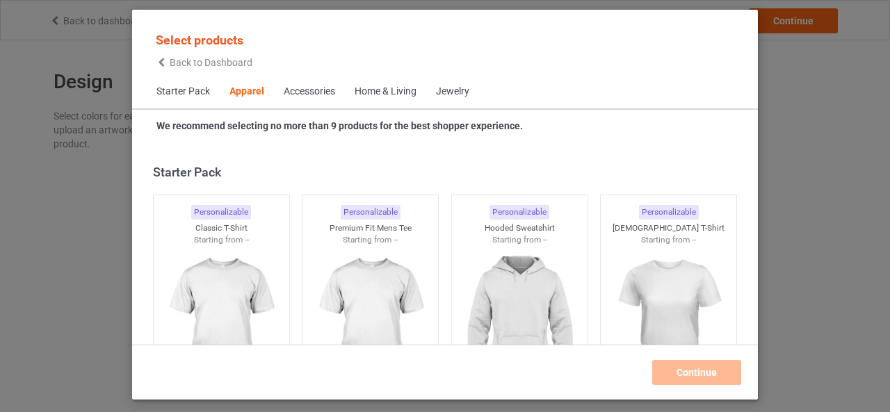
scroll to position [518, 0]
